Goal: Use online tool/utility: Utilize a website feature to perform a specific function

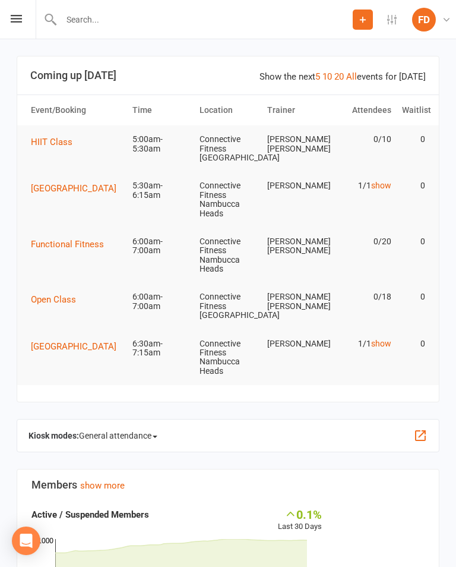
click at [424, 428] on button "button" at bounding box center [420, 435] width 14 height 14
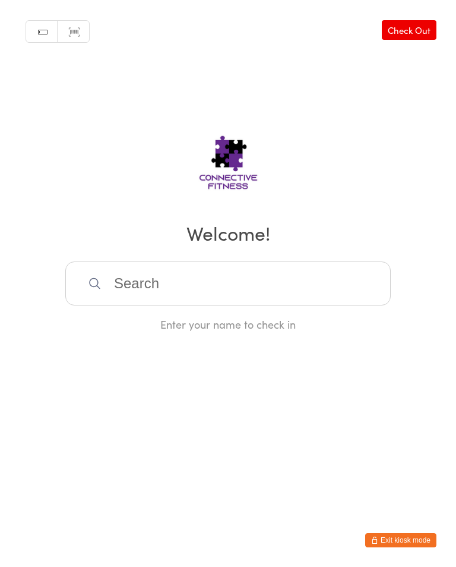
click at [342, 285] on input "search" at bounding box center [228, 283] width 326 height 44
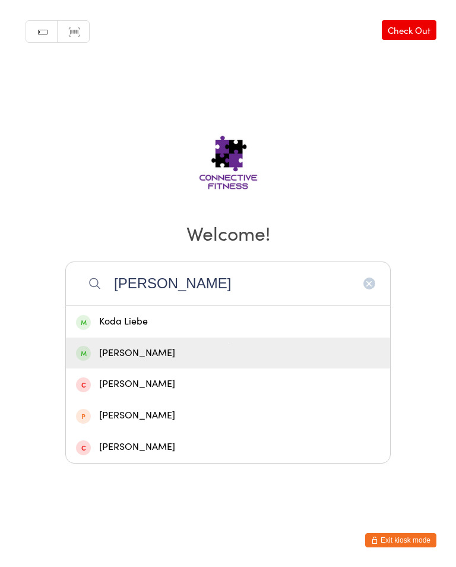
type input "[PERSON_NAME]"
click at [217, 361] on div "[PERSON_NAME]" at bounding box center [228, 353] width 304 height 16
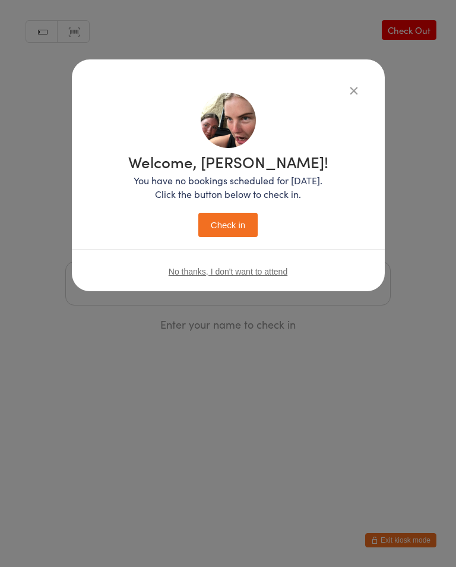
click at [223, 229] on button "Check in" at bounding box center [227, 225] width 59 height 24
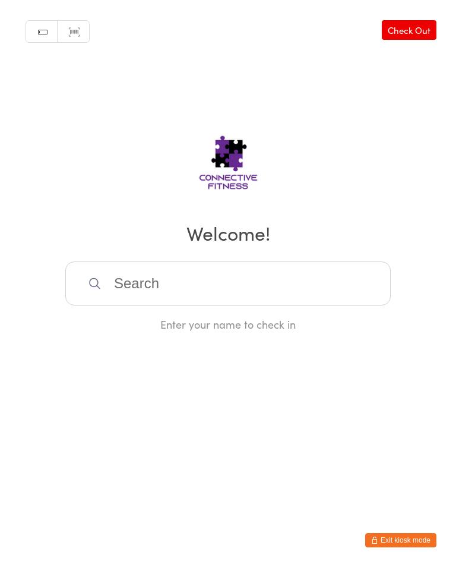
click at [163, 281] on input "search" at bounding box center [228, 283] width 326 height 44
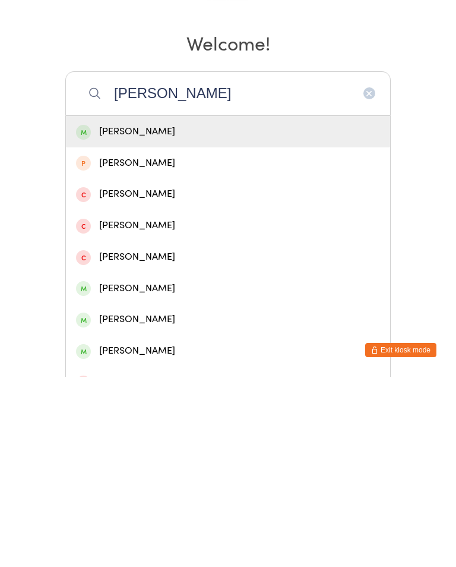
type input "[PERSON_NAME]"
click at [150, 314] on div "[PERSON_NAME]" at bounding box center [228, 322] width 304 height 16
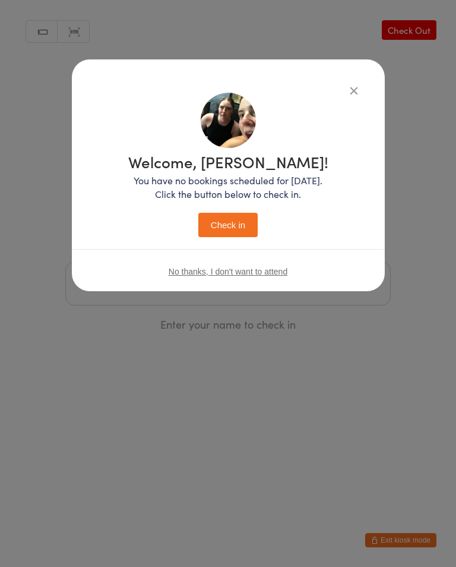
click at [233, 226] on button "Check in" at bounding box center [227, 225] width 59 height 24
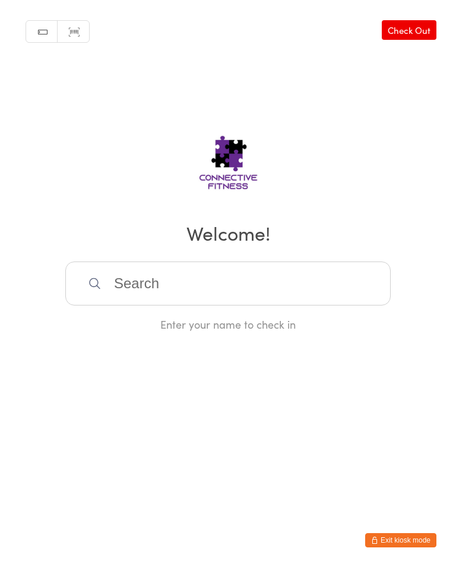
click at [223, 285] on input "search" at bounding box center [228, 283] width 326 height 44
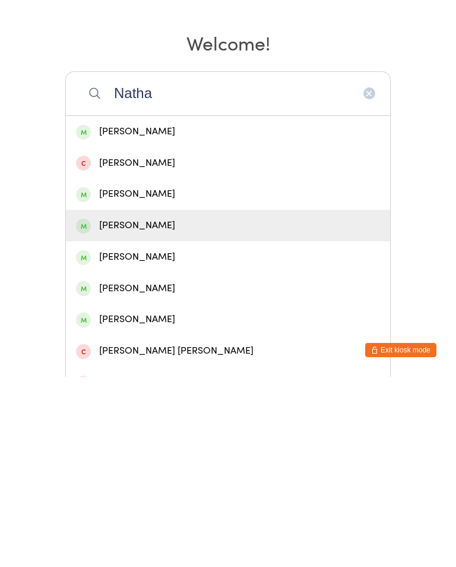
type input "Natha"
click at [187, 408] on div "NATHAN RITCHIE" at bounding box center [228, 416] width 304 height 16
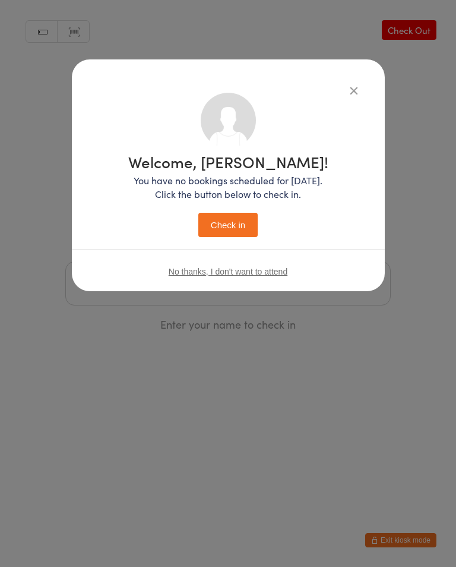
click at [233, 225] on button "Check in" at bounding box center [227, 225] width 59 height 24
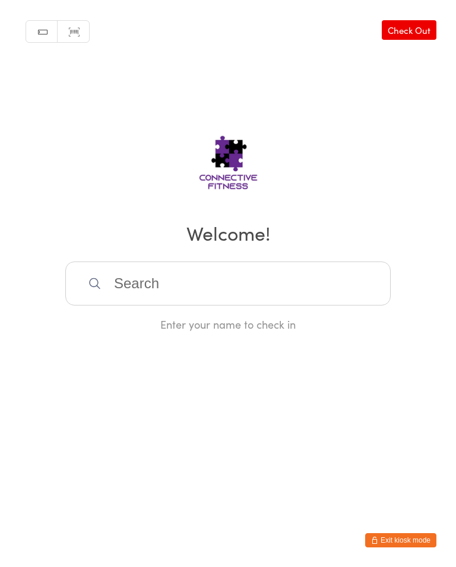
click at [204, 288] on input "search" at bounding box center [228, 283] width 326 height 44
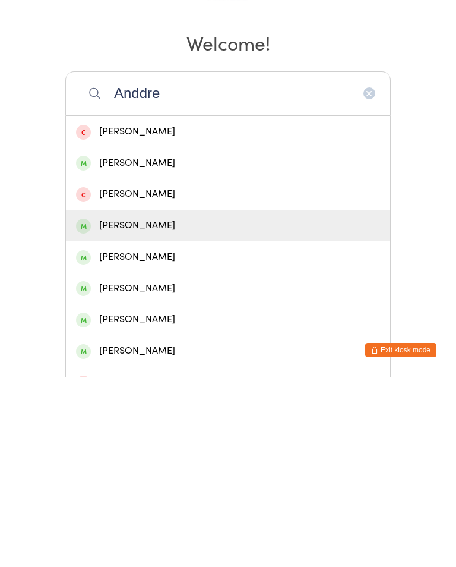
type input "Anddre"
click at [159, 408] on div "Andrew Holmes" at bounding box center [228, 416] width 304 height 16
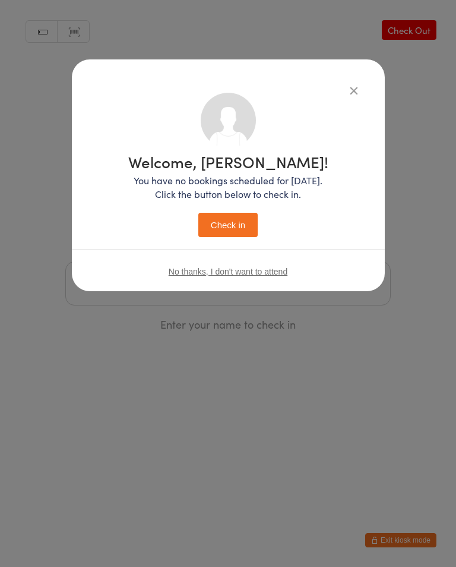
click at [225, 236] on button "Check in" at bounding box center [227, 225] width 59 height 24
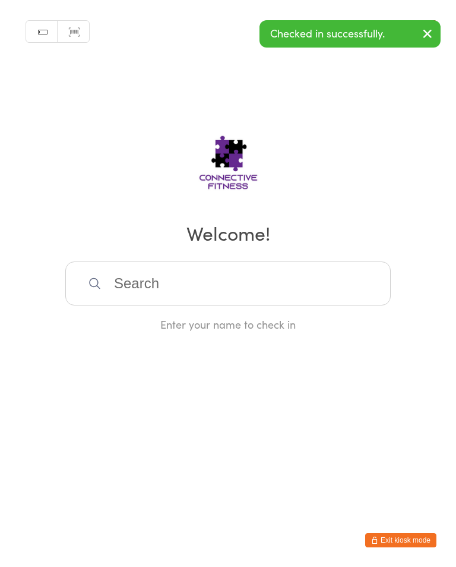
click at [146, 295] on input "search" at bounding box center [228, 283] width 326 height 44
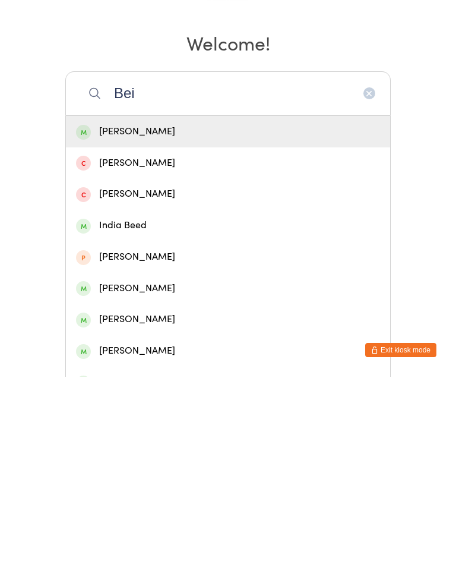
type input "Bei"
click at [144, 314] on div "Beige Carey" at bounding box center [228, 322] width 304 height 16
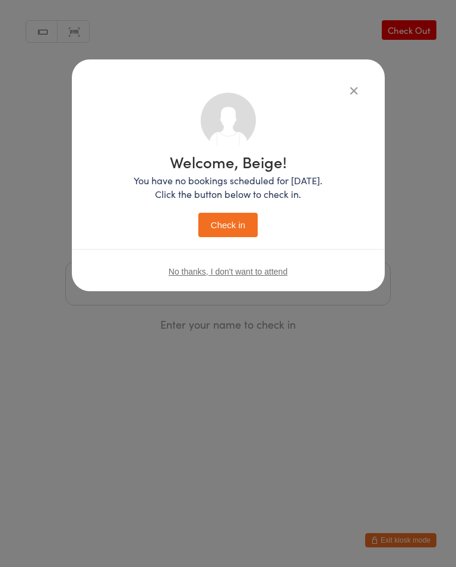
click at [211, 223] on button "Check in" at bounding box center [227, 225] width 59 height 24
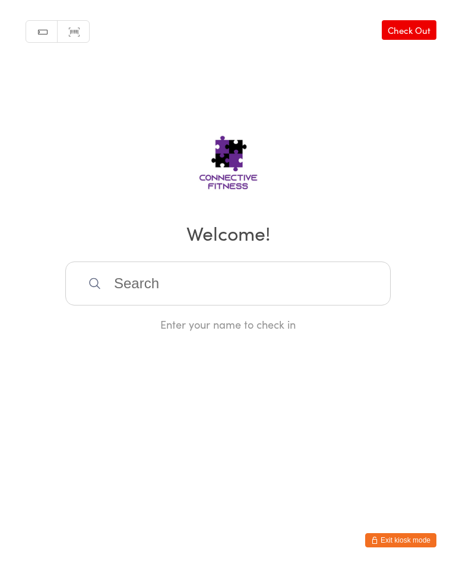
click at [236, 305] on input "search" at bounding box center [228, 283] width 326 height 44
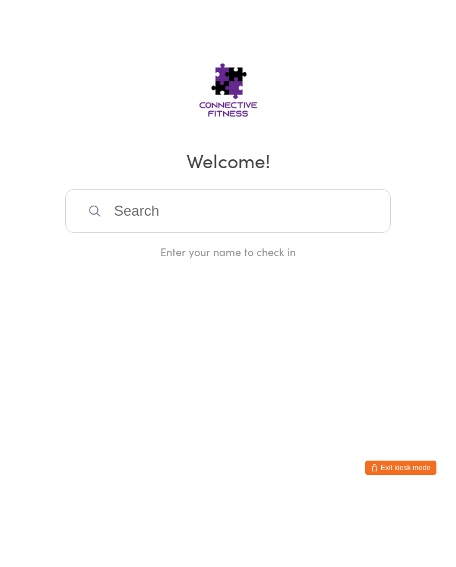
click at [228, 226] on html "You have now entered Kiosk Mode. Members will be able to check themselves in us…" at bounding box center [228, 283] width 456 height 567
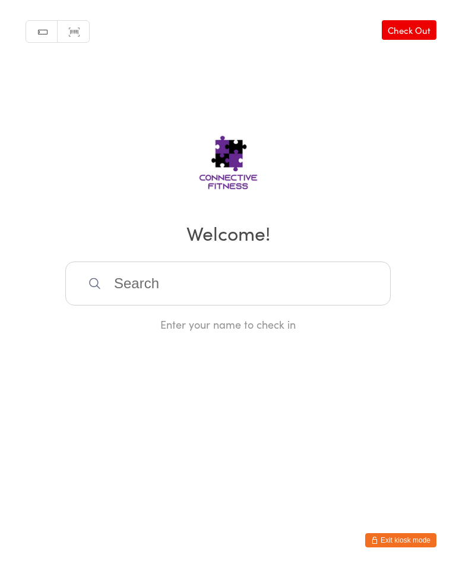
click at [230, 432] on html "You have now entered Kiosk Mode. Members will be able to check themselves in us…" at bounding box center [228, 283] width 456 height 567
click at [222, 285] on input "search" at bounding box center [228, 283] width 326 height 44
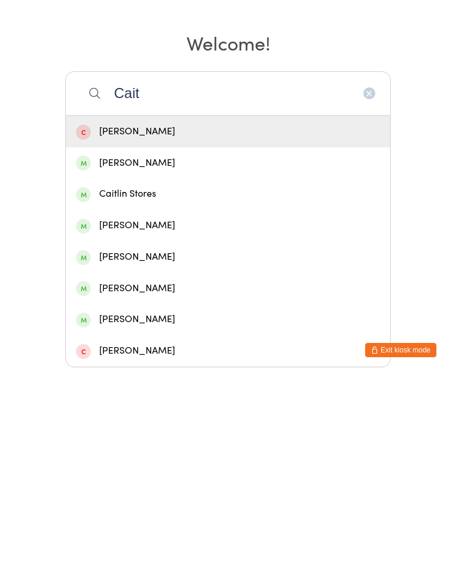
type input "Cait"
click at [149, 408] on div "Caitlin Hallmen" at bounding box center [228, 416] width 304 height 16
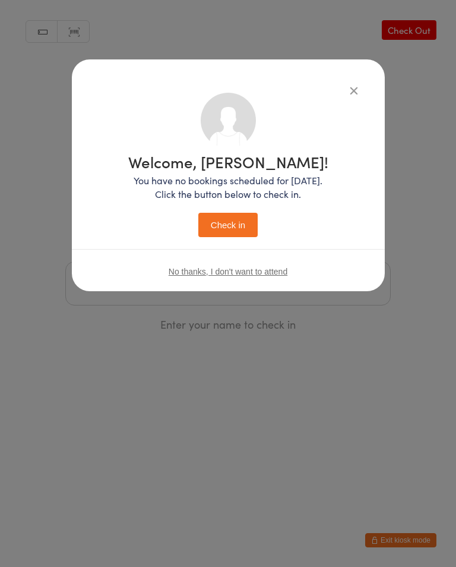
click at [235, 228] on button "Check in" at bounding box center [227, 225] width 59 height 24
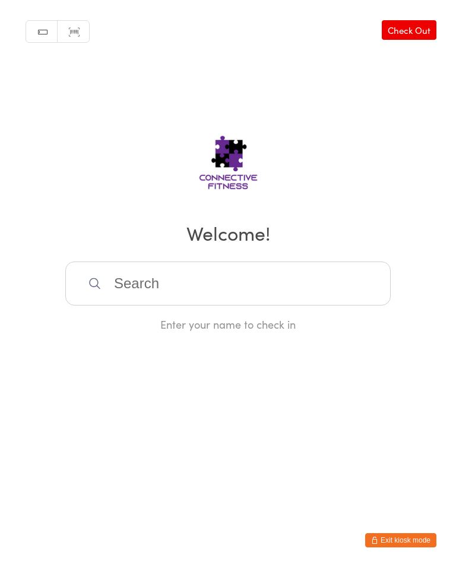
click at [435, 27] on link "Check Out" at bounding box center [409, 30] width 55 height 20
click at [428, 30] on link "Check In" at bounding box center [413, 30] width 48 height 20
click at [216, 285] on input "search" at bounding box center [228, 283] width 326 height 44
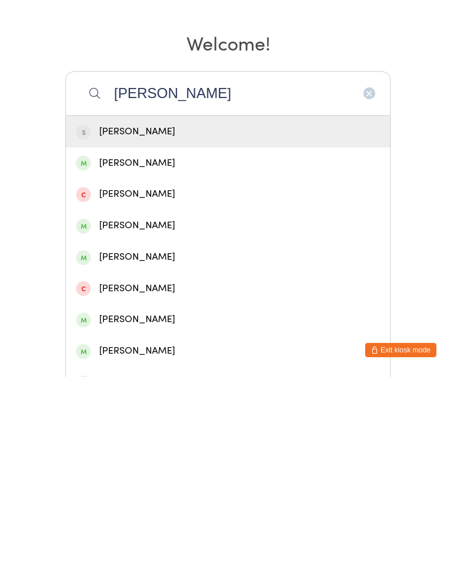
type input "Sara"
click at [141, 408] on div "Sarah Cohen" at bounding box center [228, 416] width 304 height 16
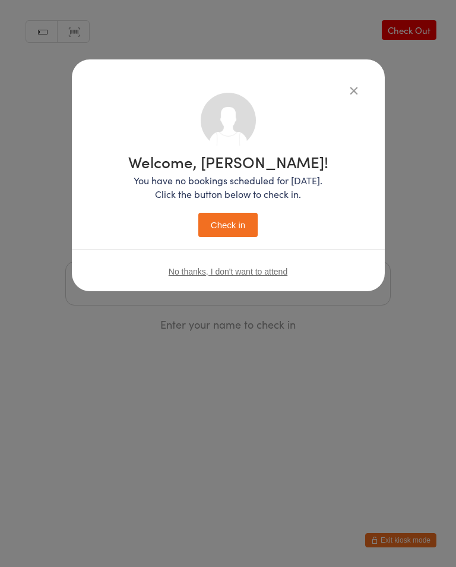
click at [242, 224] on button "Check in" at bounding box center [227, 225] width 59 height 24
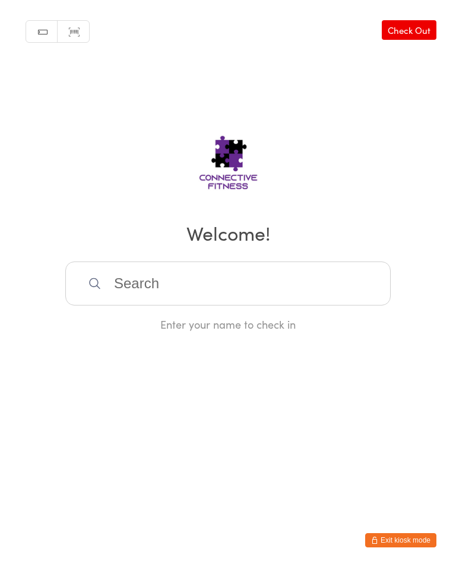
click at [146, 277] on input "search" at bounding box center [228, 283] width 326 height 44
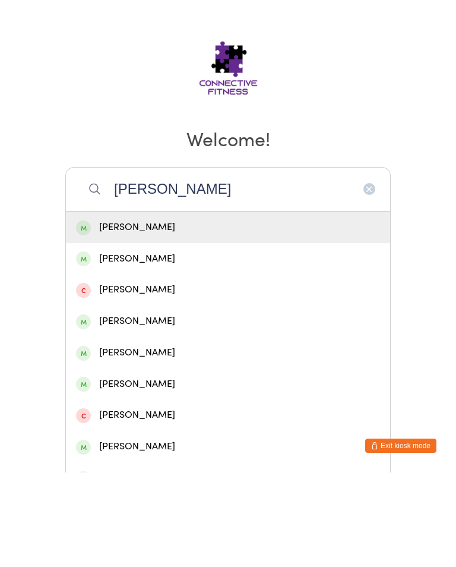
type input "Anna"
click at [166, 408] on div "Annabelle Spear" at bounding box center [228, 416] width 304 height 16
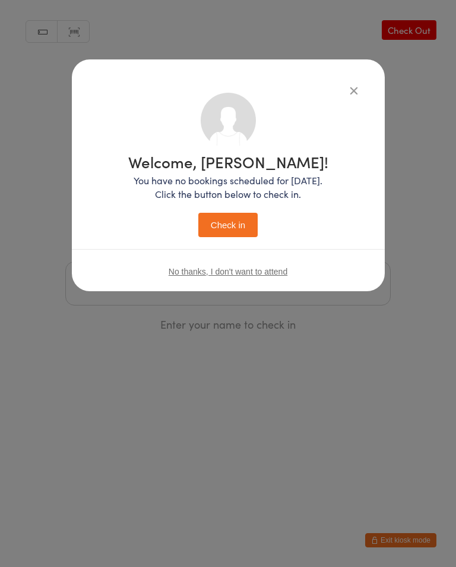
click at [233, 228] on button "Check in" at bounding box center [227, 225] width 59 height 24
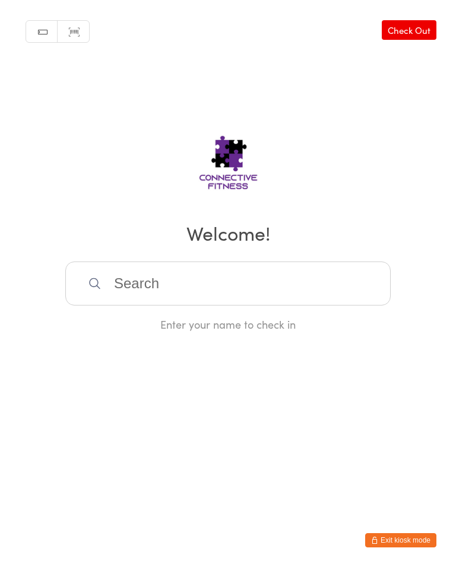
click at [285, 292] on input "search" at bounding box center [228, 283] width 326 height 44
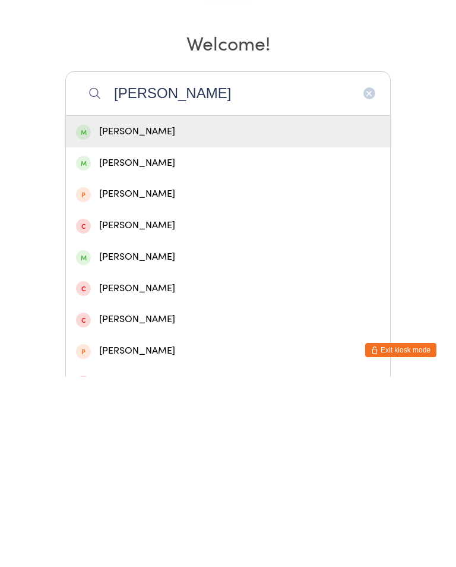
type input "Shane"
click at [151, 345] on div "[PERSON_NAME]" at bounding box center [228, 353] width 304 height 16
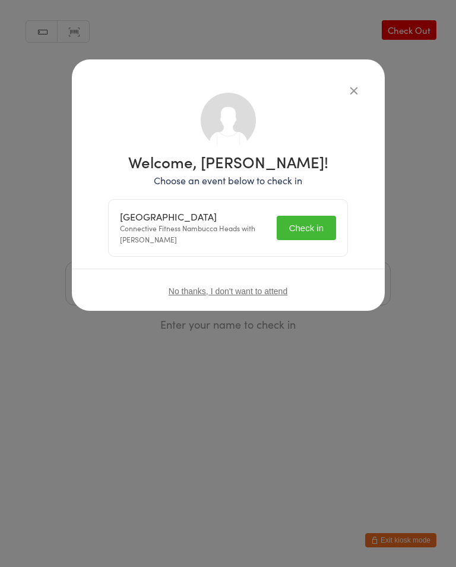
click at [314, 221] on button "Check in" at bounding box center [306, 228] width 59 height 24
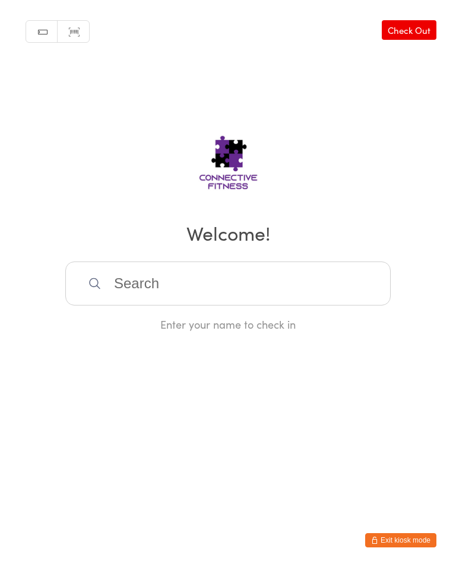
click at [253, 272] on input "search" at bounding box center [228, 283] width 326 height 44
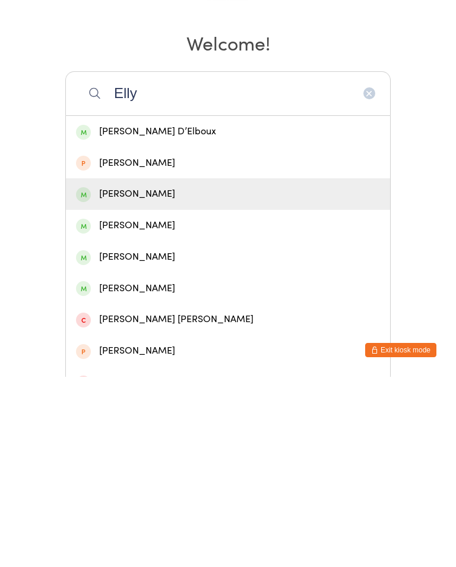
type input "Elly"
click at [177, 376] on div "Elly-Joy McGrath" at bounding box center [228, 384] width 304 height 16
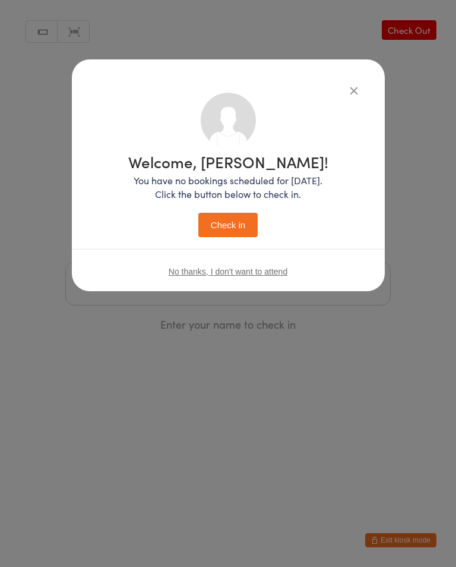
click at [235, 224] on button "Check in" at bounding box center [227, 225] width 59 height 24
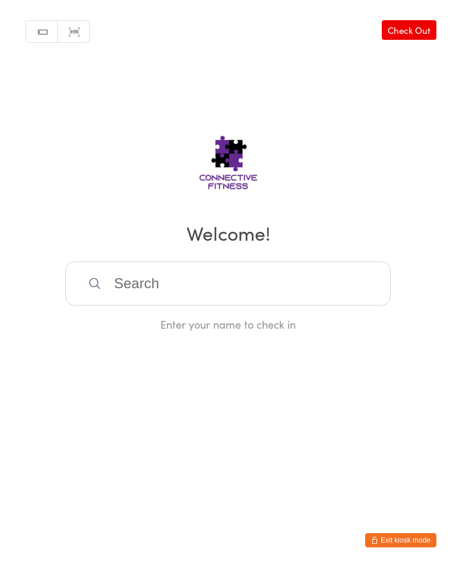
click at [130, 278] on input "search" at bounding box center [228, 283] width 326 height 44
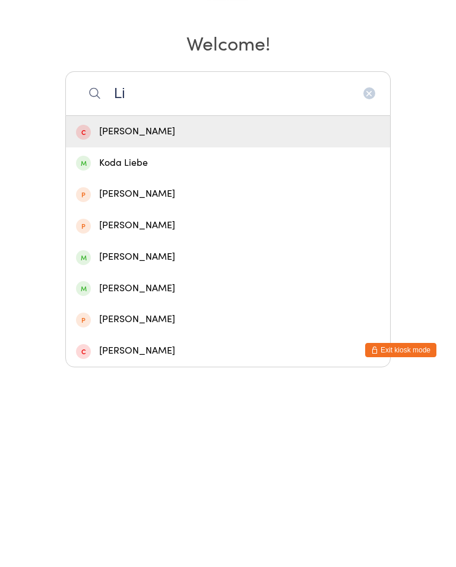
type input "L"
type input "Sharo"
click at [182, 314] on div "Sharon Wilson" at bounding box center [228, 322] width 304 height 16
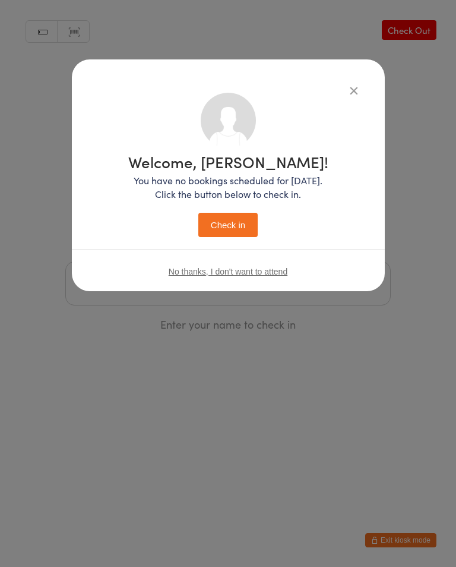
click at [239, 226] on button "Check in" at bounding box center [227, 225] width 59 height 24
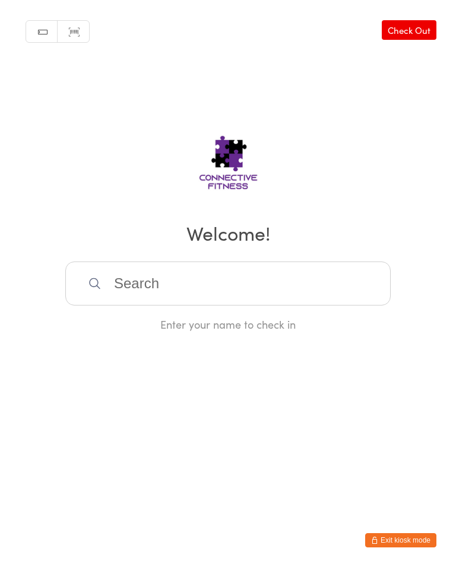
click at [423, 23] on link "Check Out" at bounding box center [409, 30] width 55 height 20
click at [151, 286] on input "search" at bounding box center [228, 283] width 326 height 44
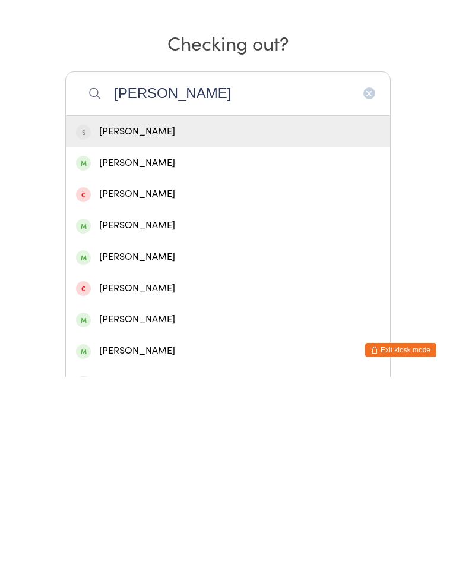
type input "Sara"
click at [143, 408] on div "Sarah Cohen" at bounding box center [228, 416] width 304 height 16
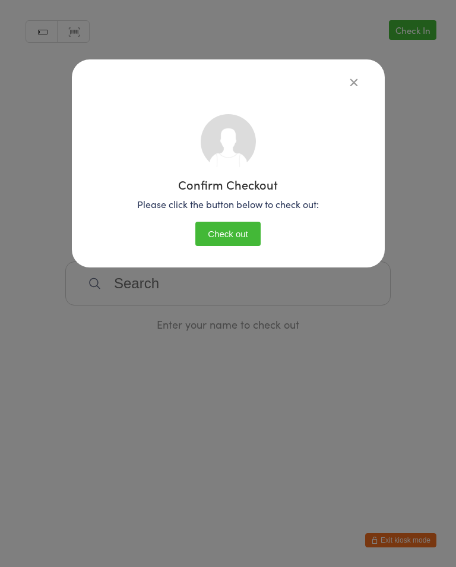
click at [234, 224] on button "Check out" at bounding box center [227, 234] width 65 height 24
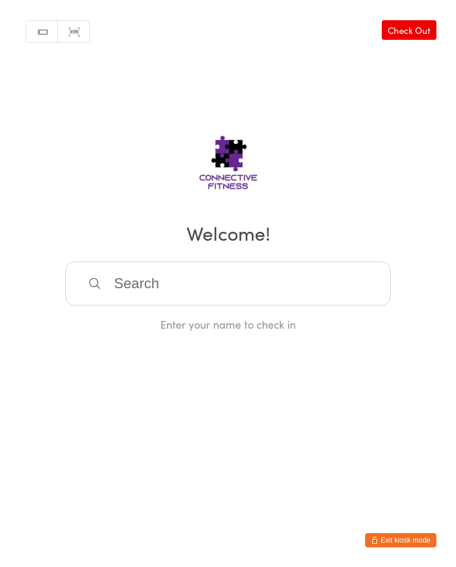
click at [236, 295] on input "search" at bounding box center [228, 283] width 326 height 44
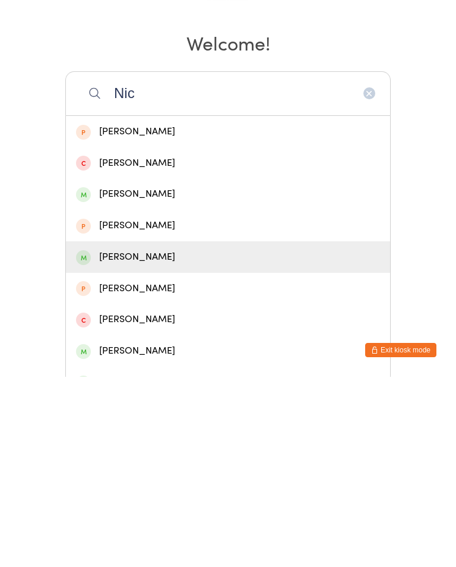
type input "Nic"
click at [149, 439] on div "[PERSON_NAME]" at bounding box center [228, 447] width 304 height 16
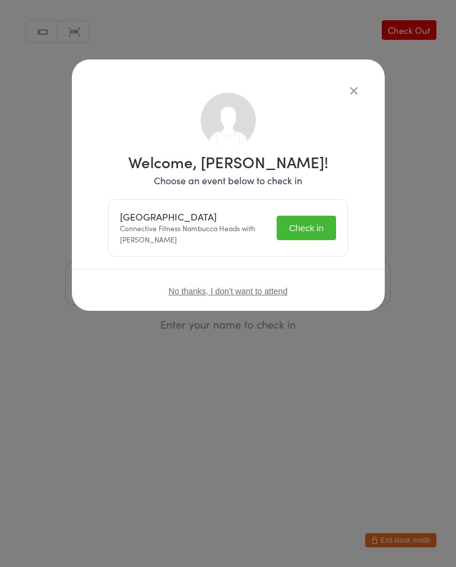
click at [310, 226] on button "Check in" at bounding box center [306, 228] width 59 height 24
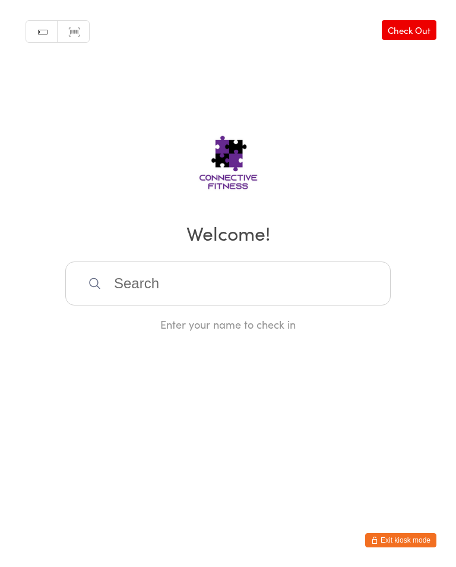
click at [429, 30] on link "Check Out" at bounding box center [409, 30] width 55 height 20
click at [188, 283] on input "search" at bounding box center [228, 283] width 326 height 44
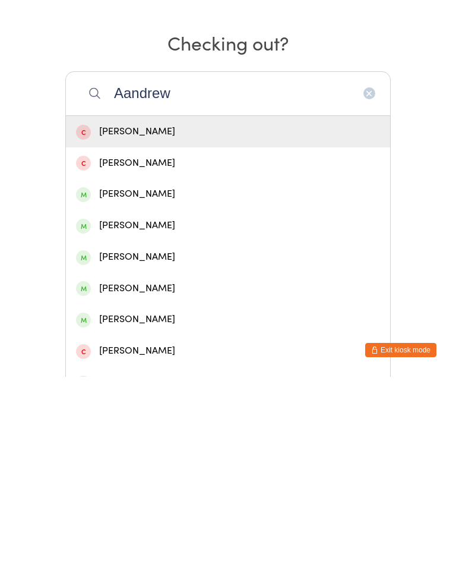
type input "Aandrew"
click at [167, 376] on div "Andrew Holmes" at bounding box center [228, 384] width 304 height 16
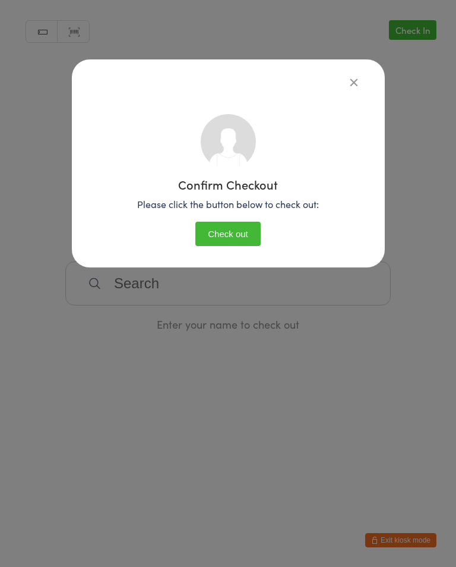
click at [247, 230] on button "Check out" at bounding box center [227, 234] width 65 height 24
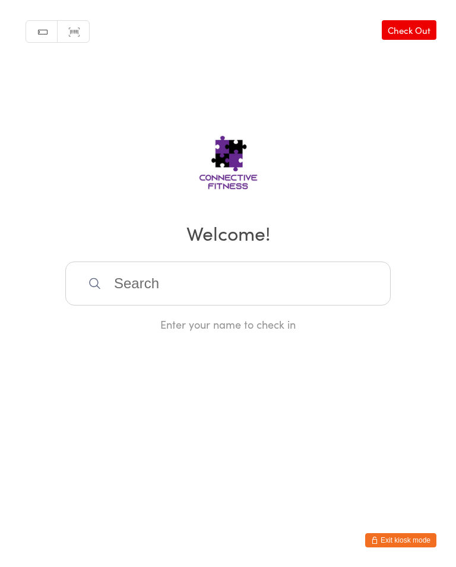
click at [415, 29] on link "Check Out" at bounding box center [409, 30] width 55 height 20
click at [272, 289] on input "search" at bounding box center [228, 283] width 326 height 44
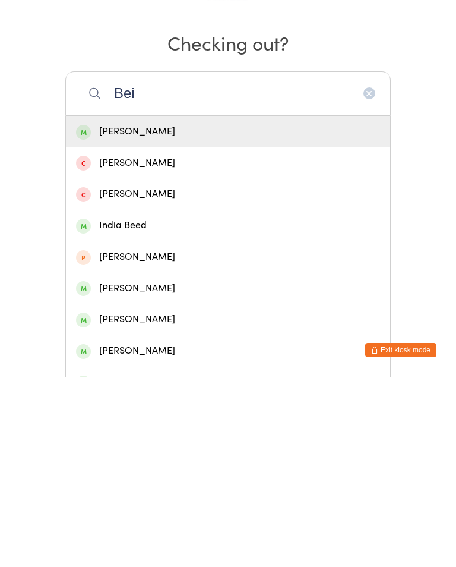
type input "Bei"
click at [107, 314] on div "Beige Carey" at bounding box center [228, 322] width 304 height 16
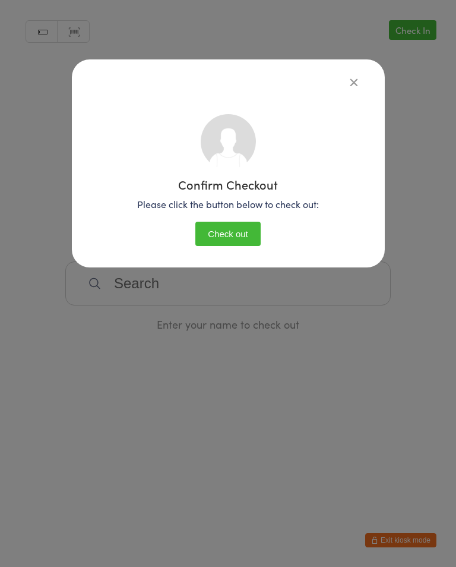
click at [207, 233] on button "Check out" at bounding box center [227, 234] width 65 height 24
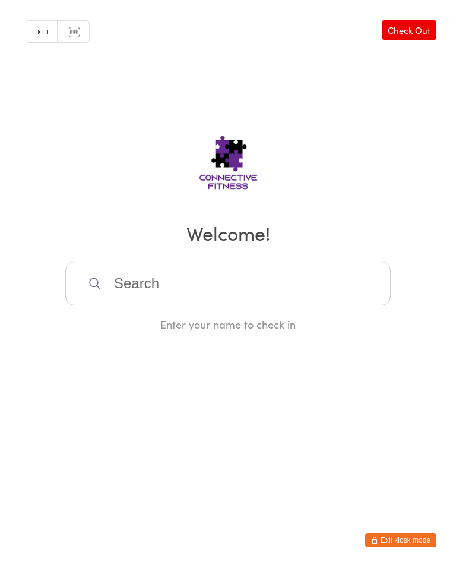
click at [200, 293] on input "search" at bounding box center [228, 283] width 326 height 44
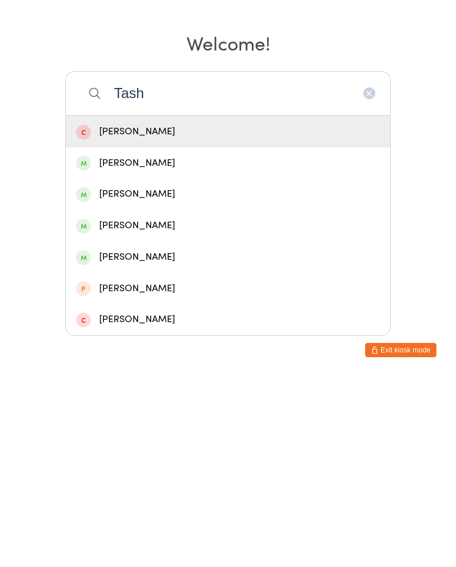
type input "Tash"
click at [117, 376] on div "Tash Hilbert" at bounding box center [228, 384] width 304 height 16
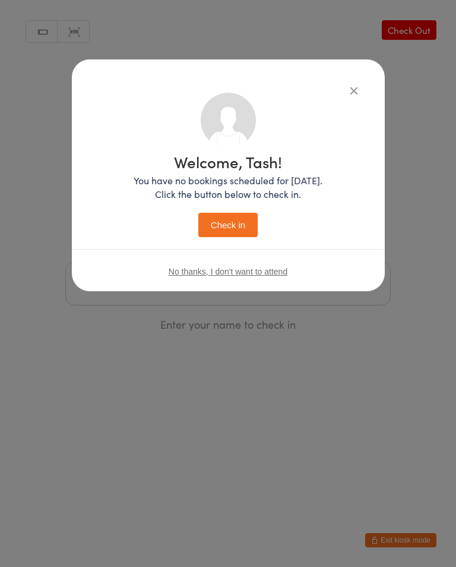
click at [211, 232] on button "Check in" at bounding box center [227, 225] width 59 height 24
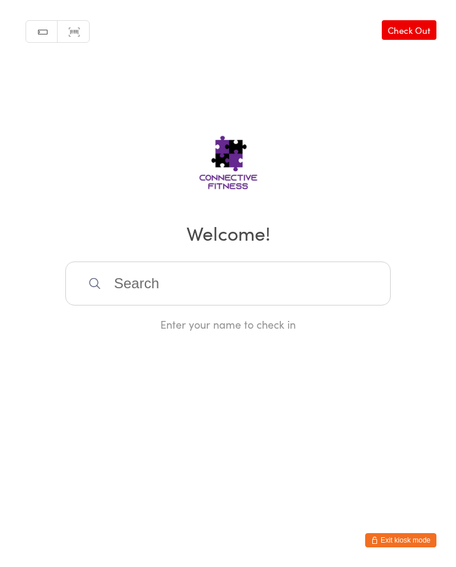
click at [185, 287] on input "search" at bounding box center [228, 283] width 326 height 44
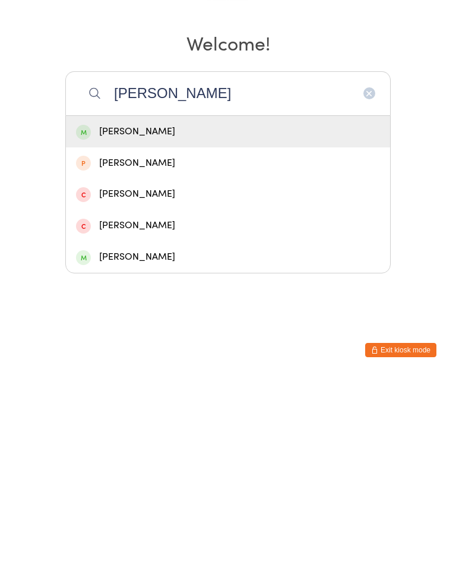
type input "Binay"
click at [154, 314] on div "Binay Kumar" at bounding box center [228, 322] width 304 height 16
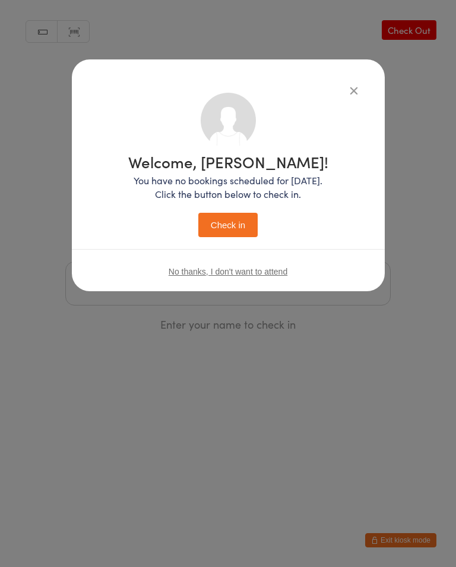
click at [220, 228] on button "Check in" at bounding box center [227, 225] width 59 height 24
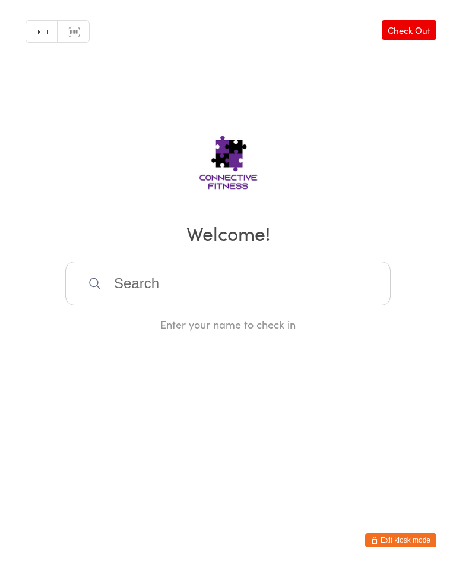
click at [314, 299] on input "search" at bounding box center [228, 283] width 326 height 44
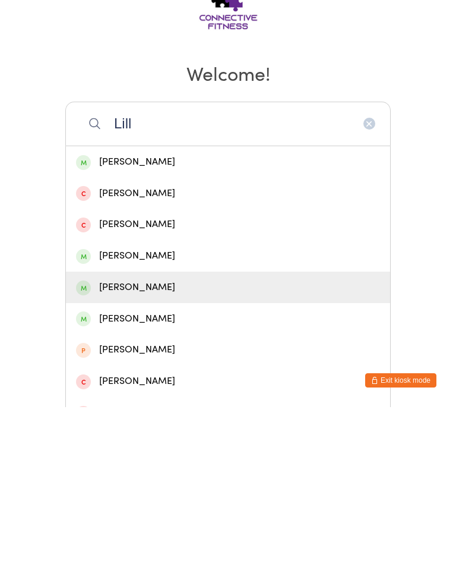
type input "Lill"
click at [140, 431] on div "Lilla Walburn" at bounding box center [228, 446] width 324 height 31
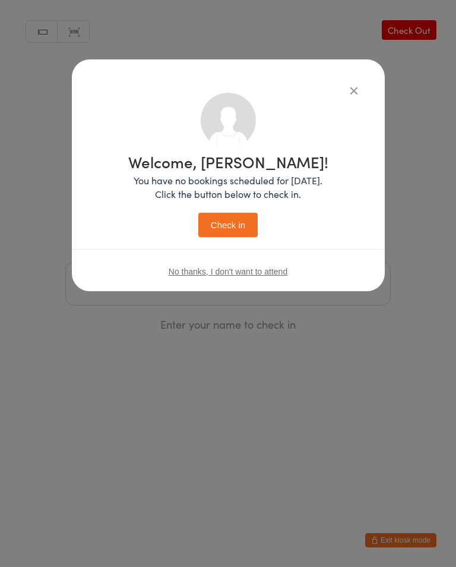
click at [244, 225] on button "Check in" at bounding box center [227, 225] width 59 height 24
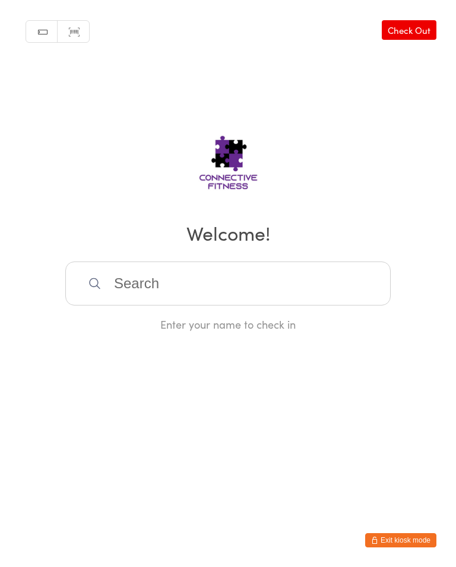
click at [134, 283] on input "search" at bounding box center [228, 283] width 326 height 44
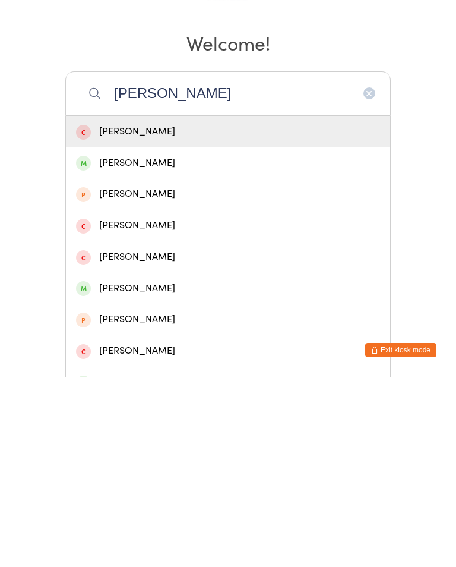
type input "Brett"
click at [134, 470] on div "Brett Needham" at bounding box center [228, 478] width 304 height 16
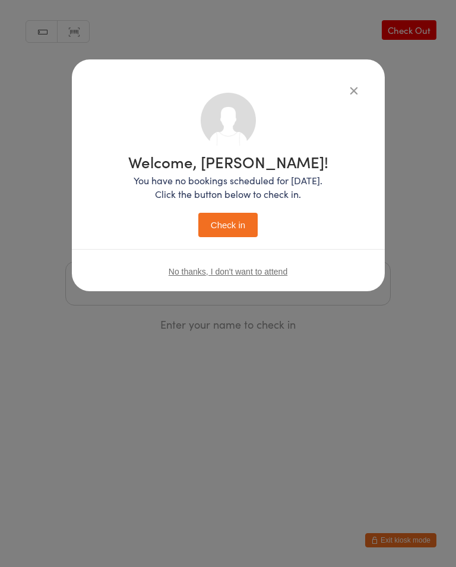
click at [201, 235] on button "Check in" at bounding box center [227, 225] width 59 height 24
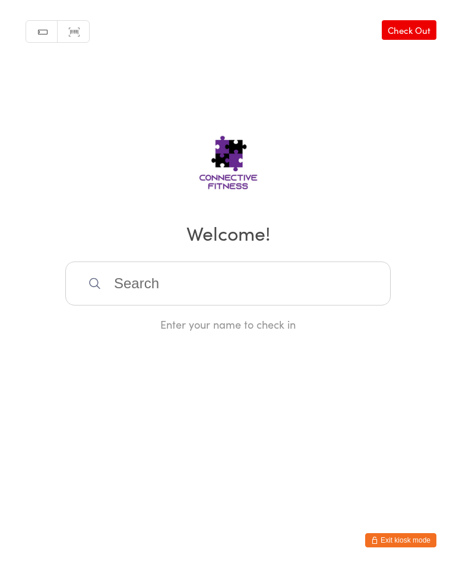
click at [203, 283] on input "search" at bounding box center [228, 283] width 326 height 44
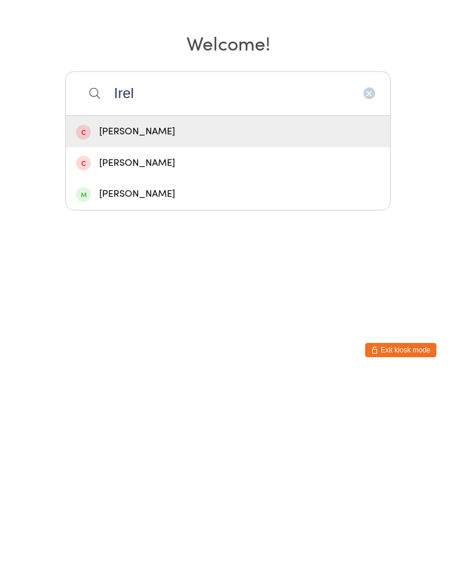
click at [198, 261] on input "Irel" at bounding box center [228, 283] width 326 height 44
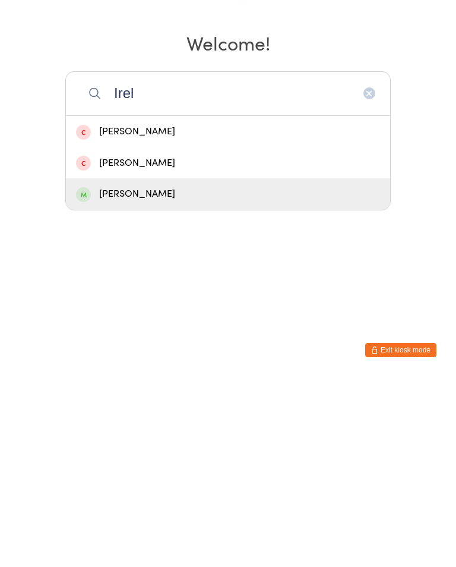
type input "Irel"
click at [130, 376] on div "Kristi Ireland" at bounding box center [228, 384] width 304 height 16
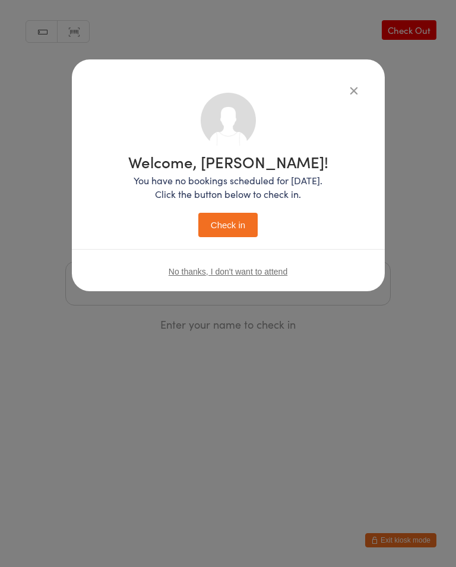
click at [228, 225] on button "Check in" at bounding box center [227, 225] width 59 height 24
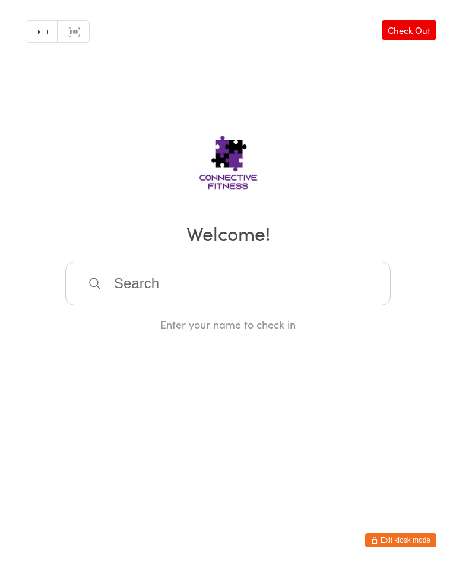
click at [151, 283] on input "search" at bounding box center [228, 283] width 326 height 44
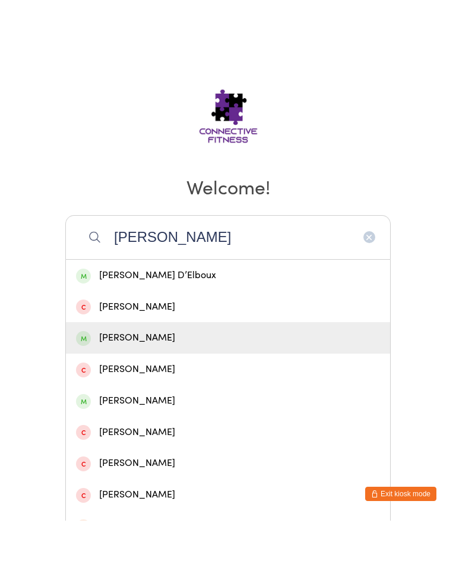
type input "Kelly"
click at [158, 376] on div "Kelly Greenhalgh" at bounding box center [228, 384] width 304 height 16
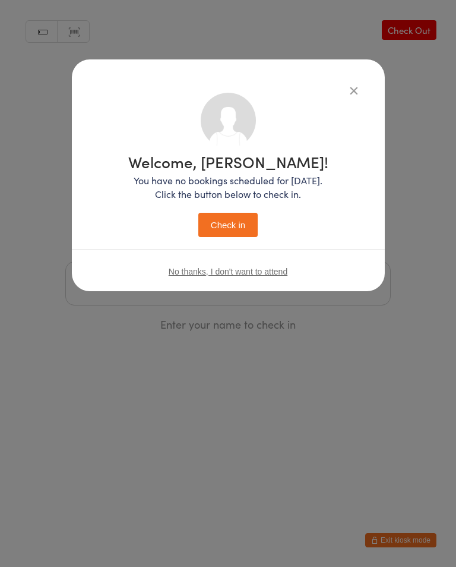
click at [233, 228] on button "Check in" at bounding box center [227, 225] width 59 height 24
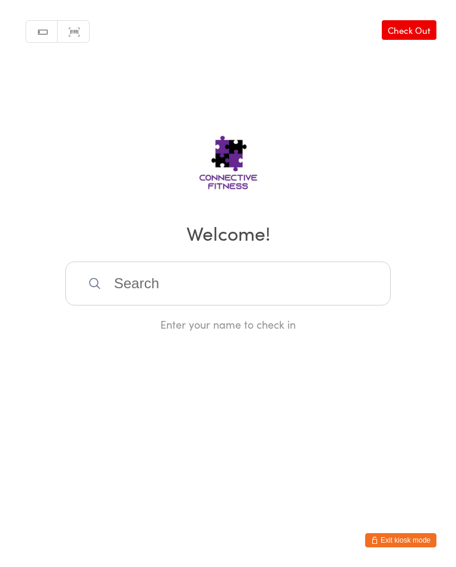
click at [168, 299] on input "search" at bounding box center [228, 283] width 326 height 44
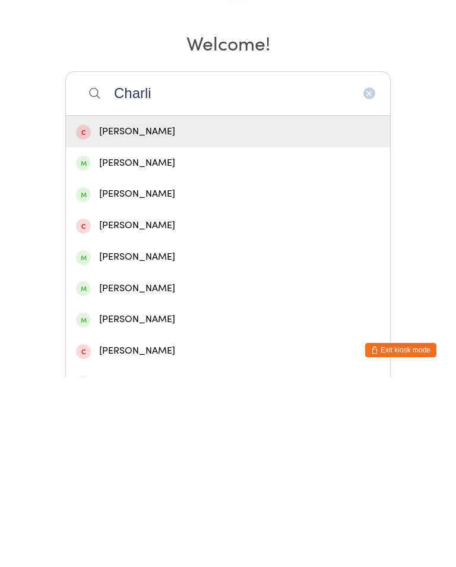
type input "Charli"
click at [190, 345] on div "Charlie Dent" at bounding box center [228, 353] width 304 height 16
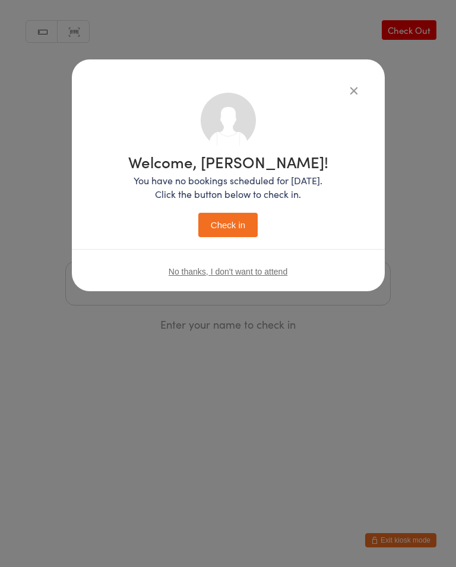
click at [230, 230] on button "Check in" at bounding box center [227, 225] width 59 height 24
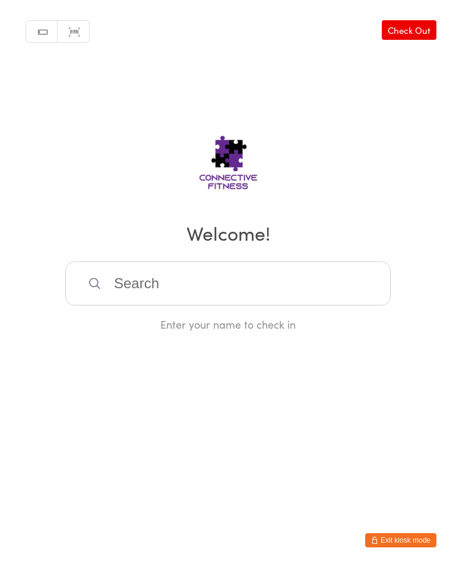
click at [286, 276] on input "search" at bounding box center [228, 283] width 326 height 44
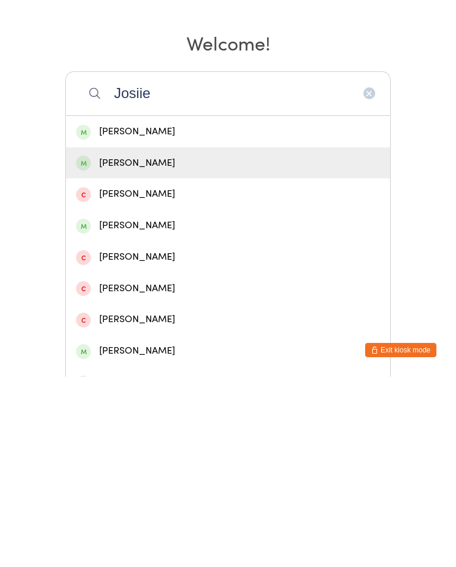
type input "Josiie"
click at [185, 345] on div "[PERSON_NAME]" at bounding box center [228, 353] width 304 height 16
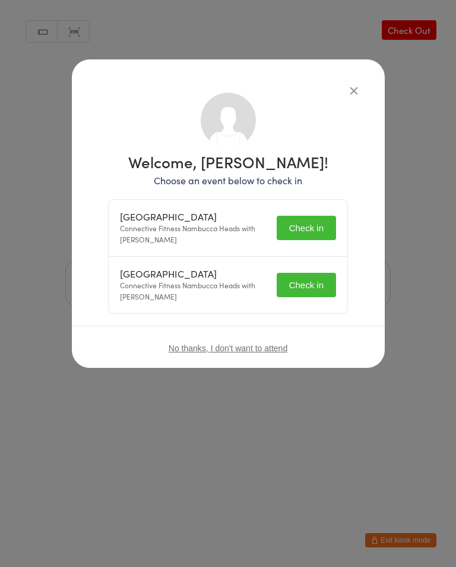
click at [312, 235] on button "Check in" at bounding box center [306, 228] width 59 height 24
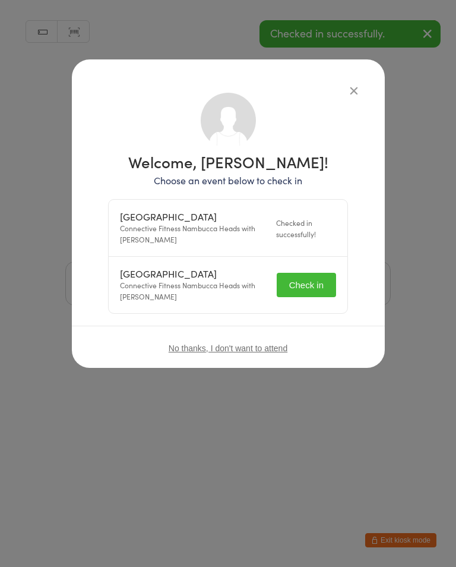
click at [308, 278] on button "Check in" at bounding box center [306, 285] width 59 height 24
